Goal: Navigation & Orientation: Go to known website

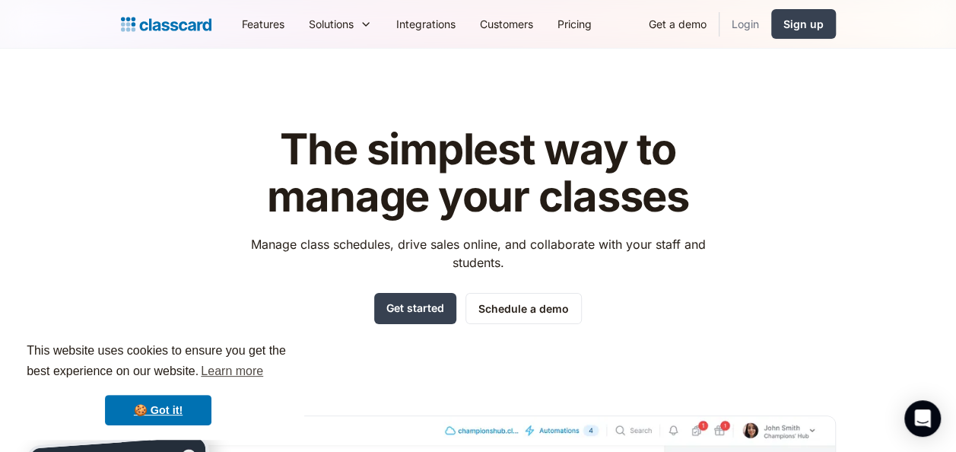
click at [744, 30] on link "Login" at bounding box center [745, 24] width 52 height 34
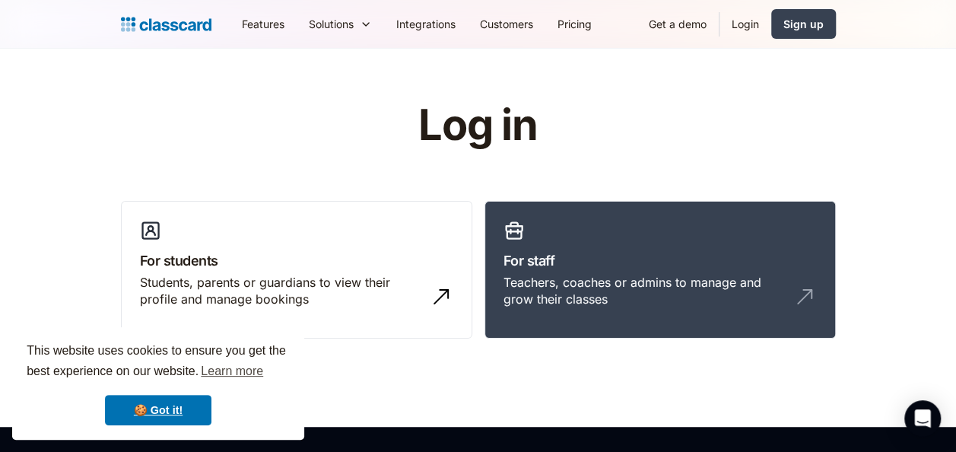
click at [744, 24] on link "Login" at bounding box center [745, 24] width 52 height 34
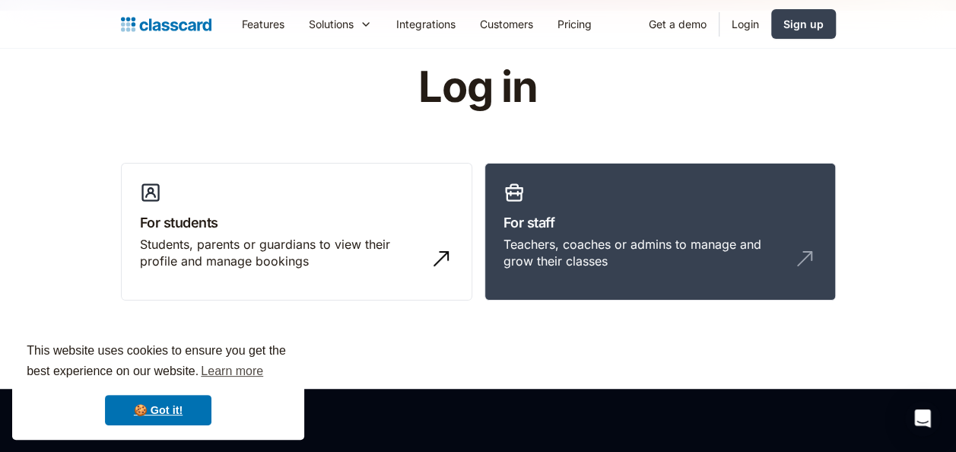
scroll to position [36, 0]
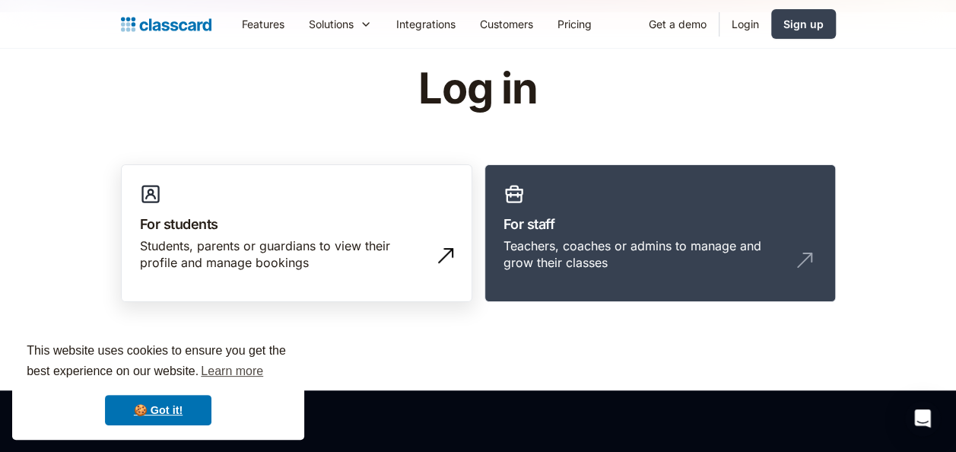
click at [190, 216] on h3 "For students" at bounding box center [296, 224] width 313 height 21
